Goal: Transaction & Acquisition: Purchase product/service

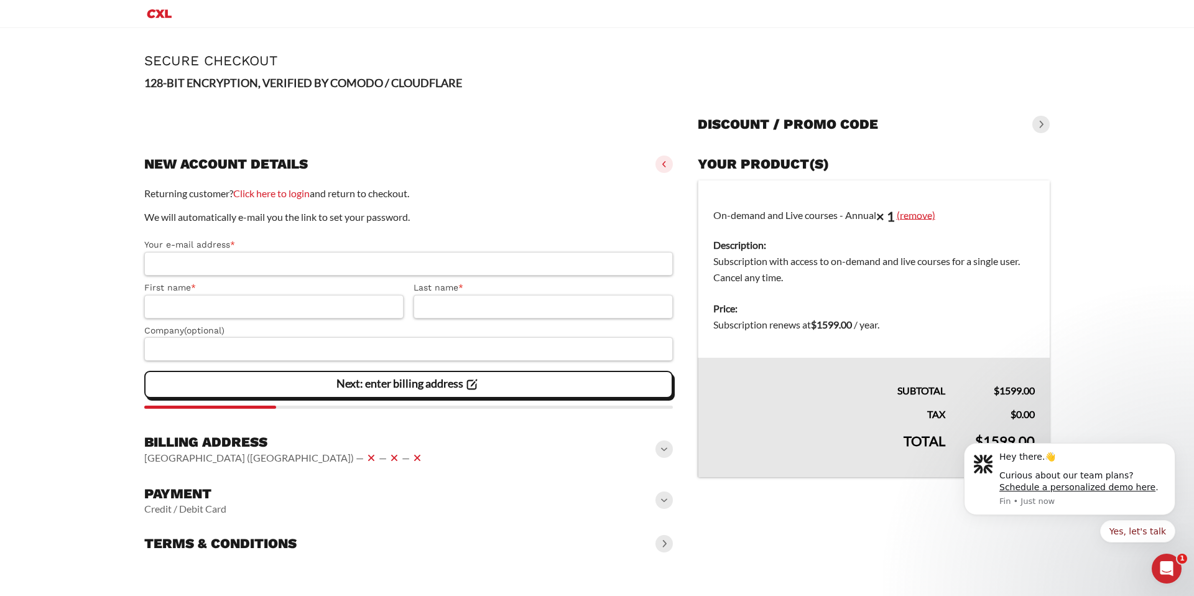
click at [911, 213] on link "(remove)" at bounding box center [916, 214] width 39 height 12
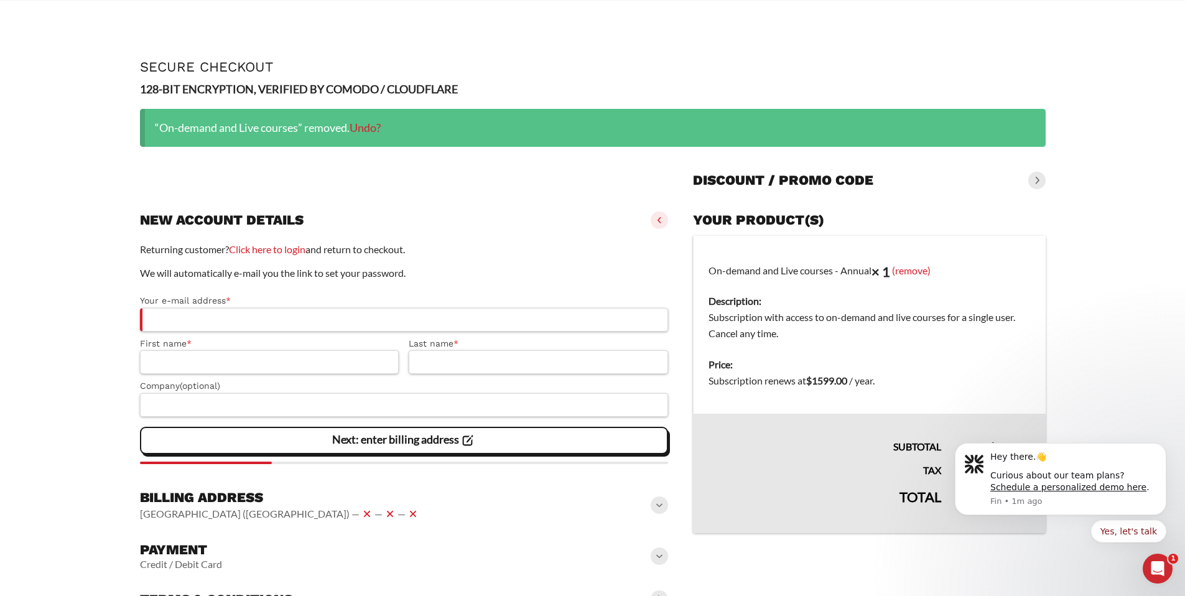
scroll to position [42, 0]
